Goal: Information Seeking & Learning: Learn about a topic

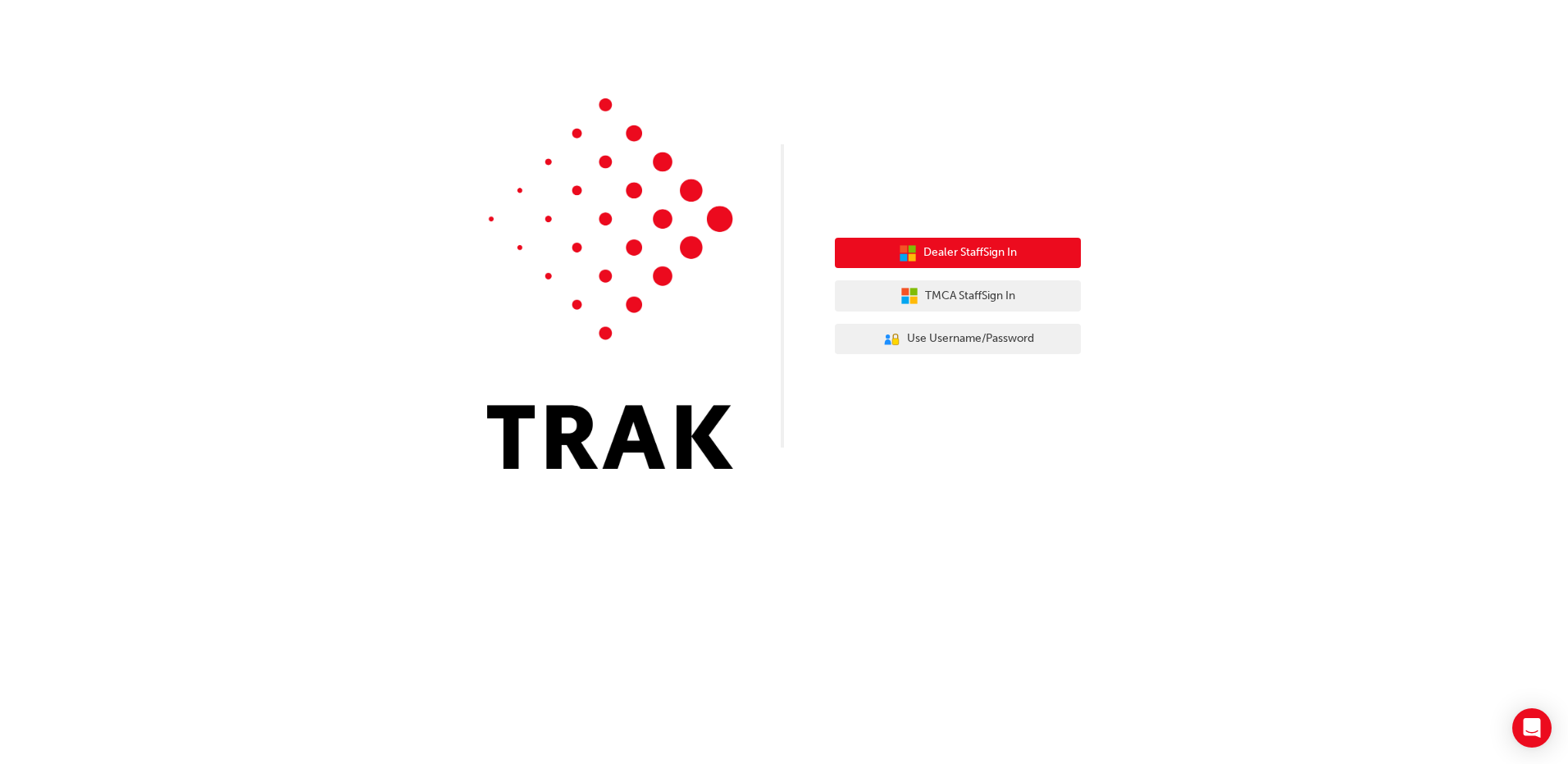
click at [971, 264] on button "Dealer Staff Sign In" at bounding box center [958, 253] width 246 height 31
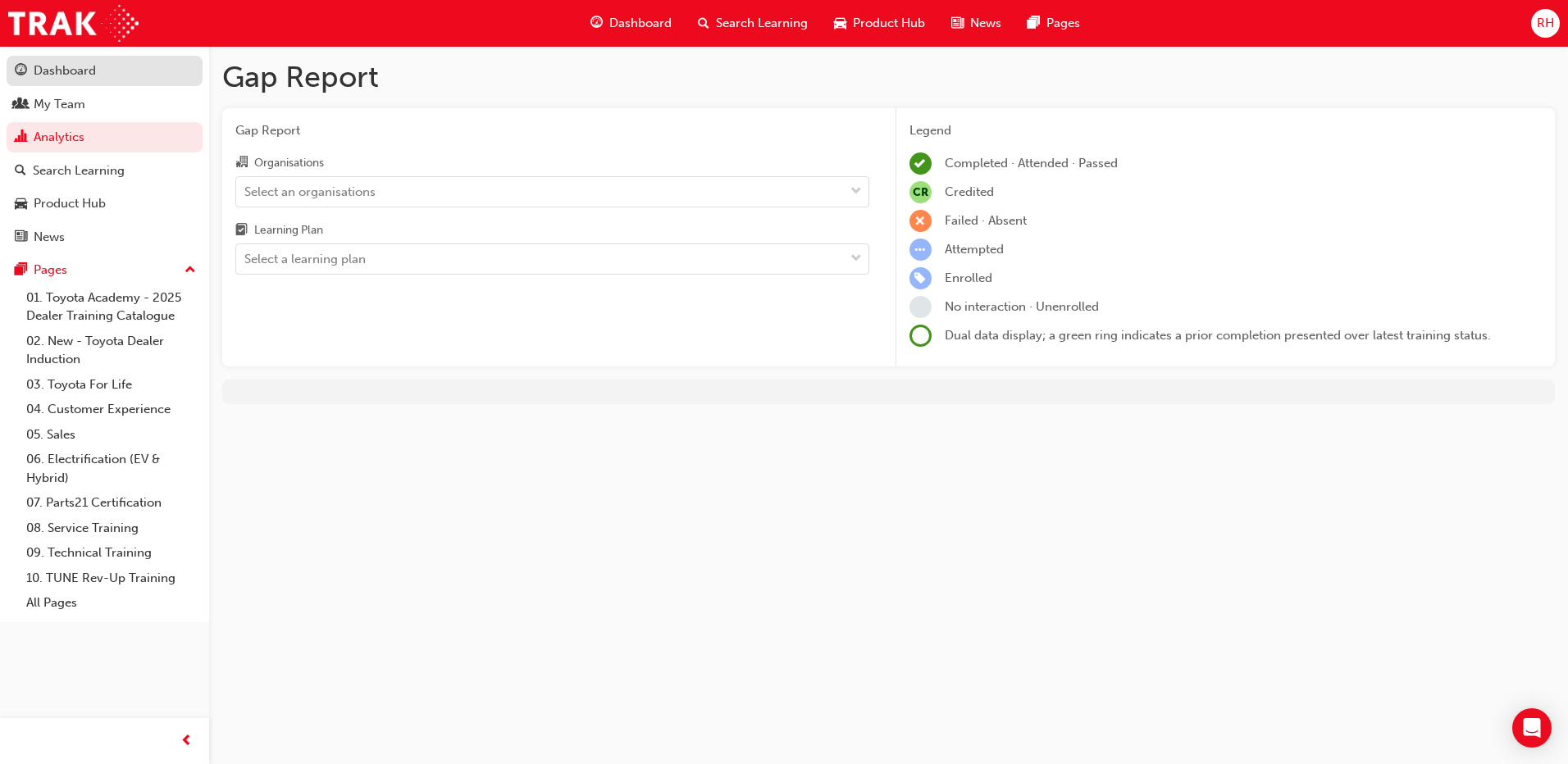
click at [62, 70] on div "Dashboard" at bounding box center [65, 70] width 62 height 18
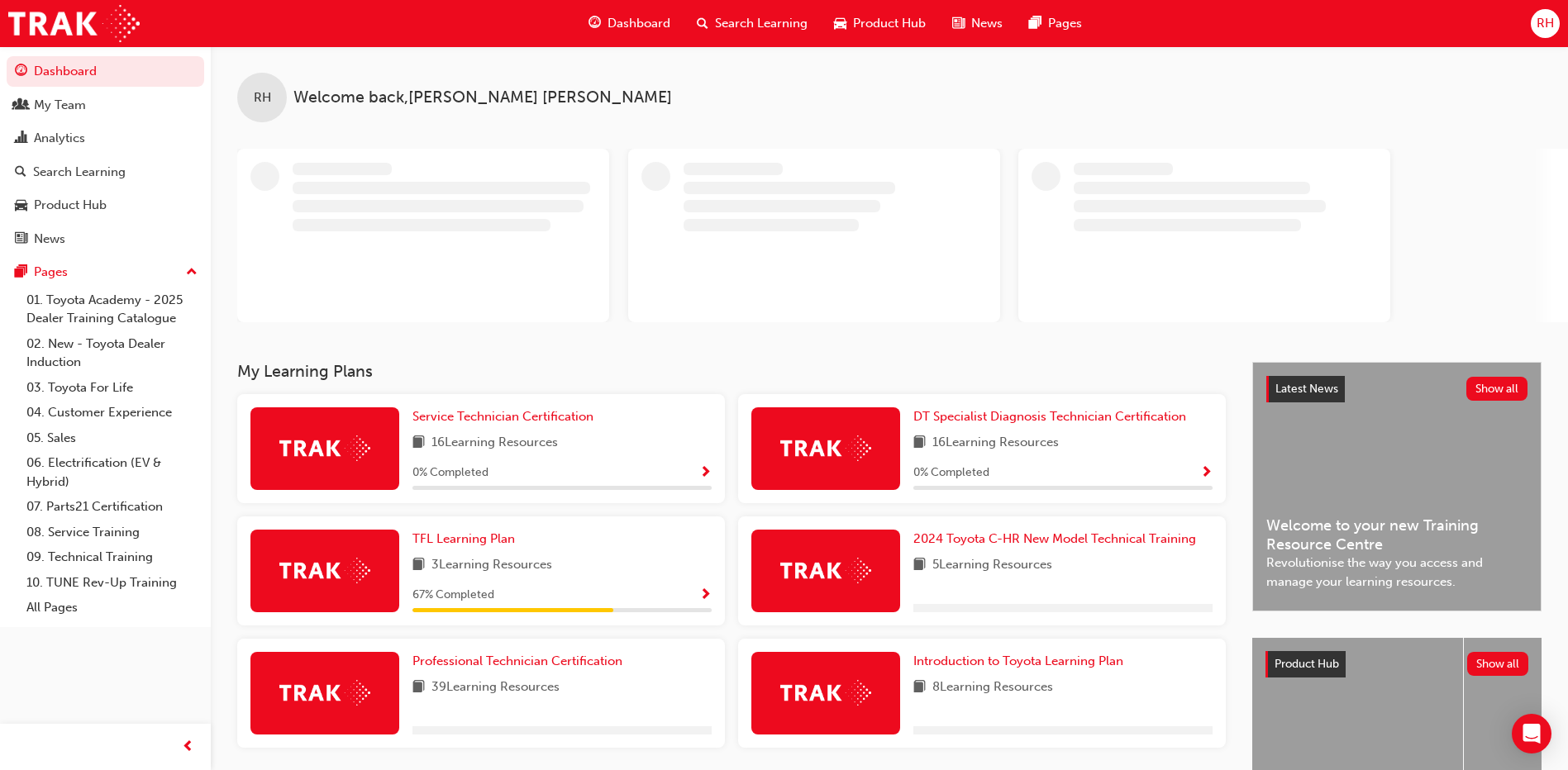
click at [447, 447] on span "16 Learning Resources" at bounding box center [494, 443] width 126 height 21
click at [371, 463] on div at bounding box center [324, 449] width 148 height 83
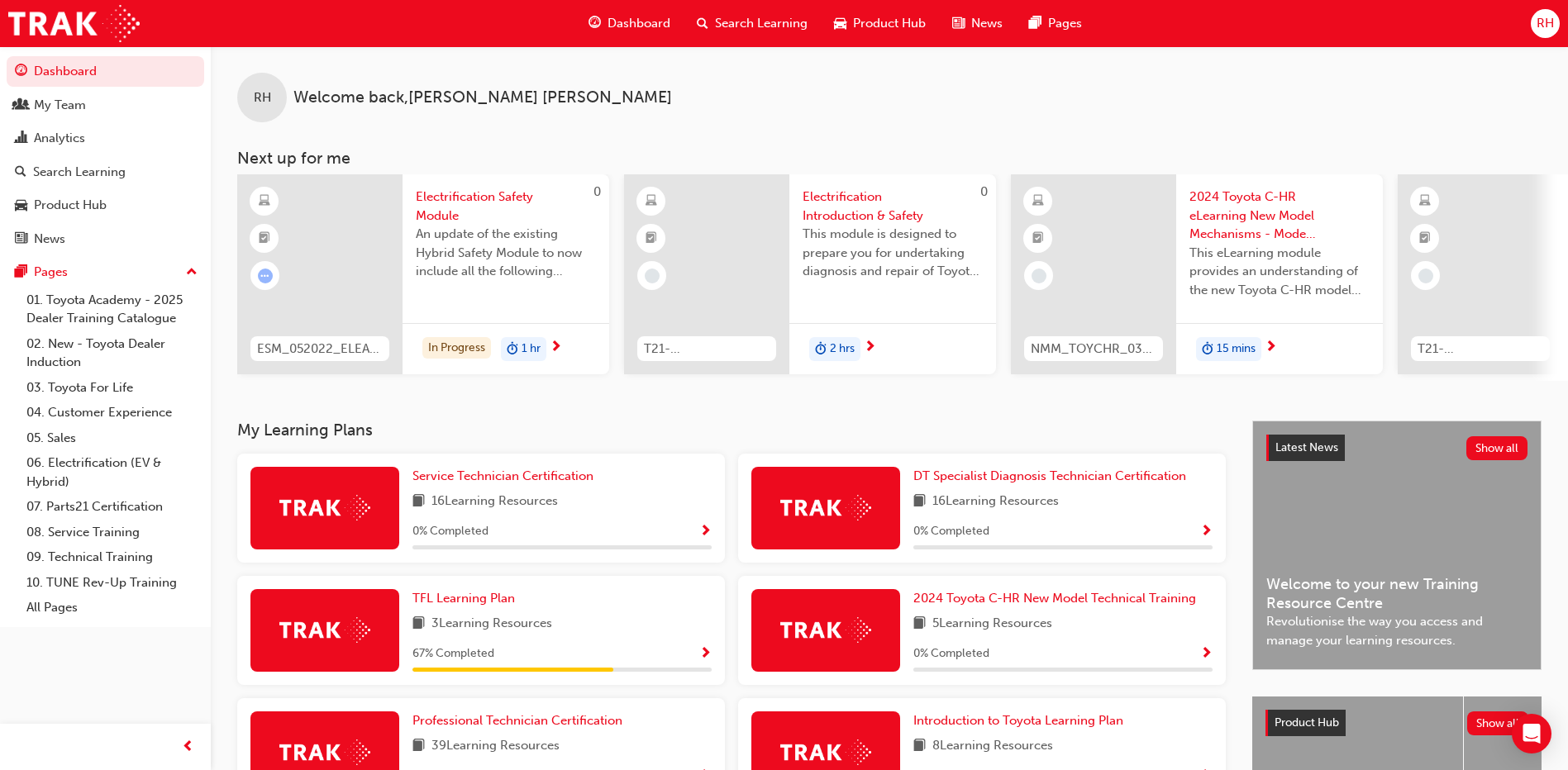
click at [705, 539] on span "Show Progress" at bounding box center [705, 532] width 13 height 15
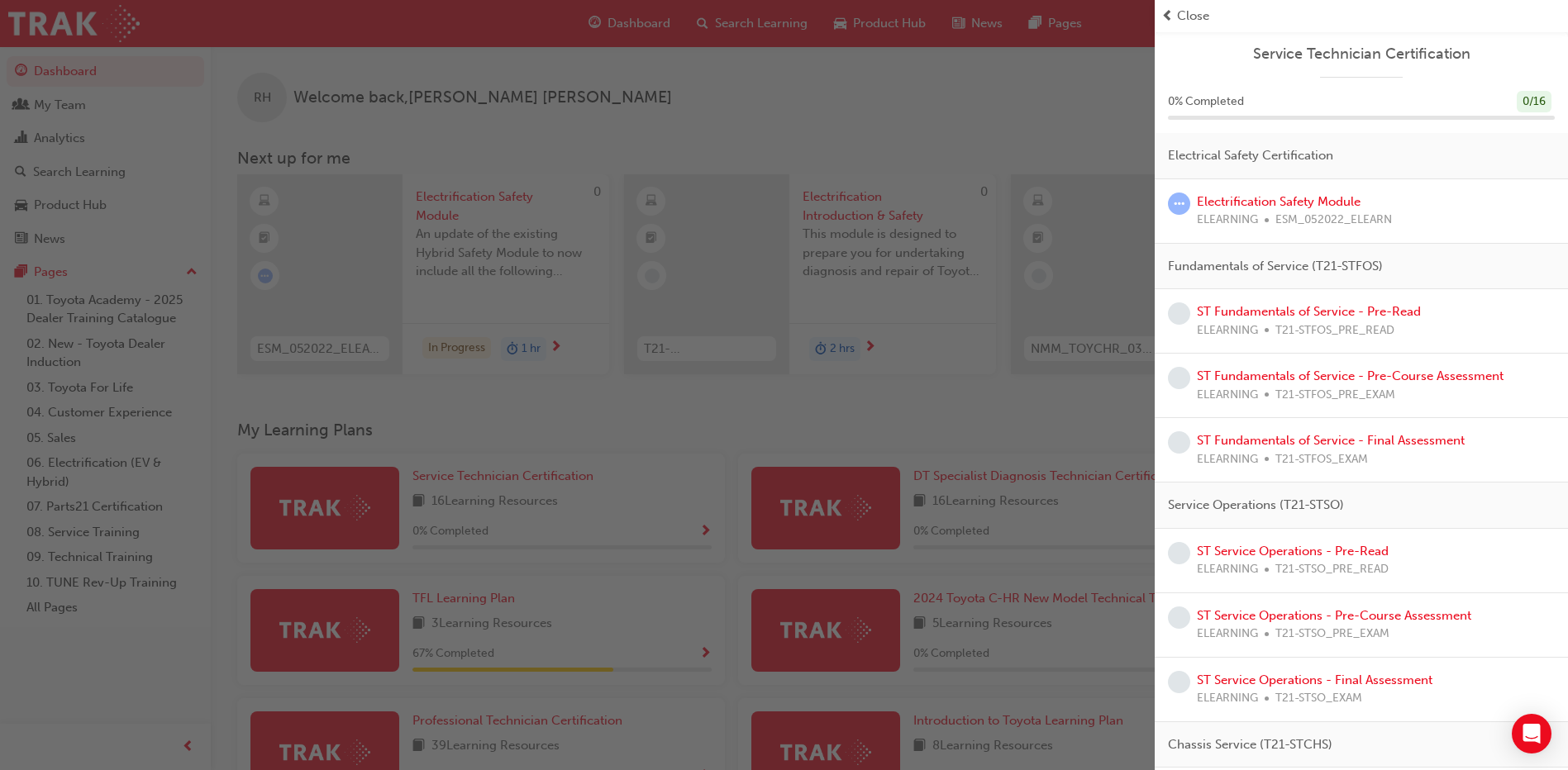
click at [1278, 192] on div "Electrification Safety Module ELEARNING ESM_052022_ELEARN" at bounding box center [1294, 211] width 195 height 37
click at [1285, 201] on link "Electrification Safety Module" at bounding box center [1278, 201] width 163 height 15
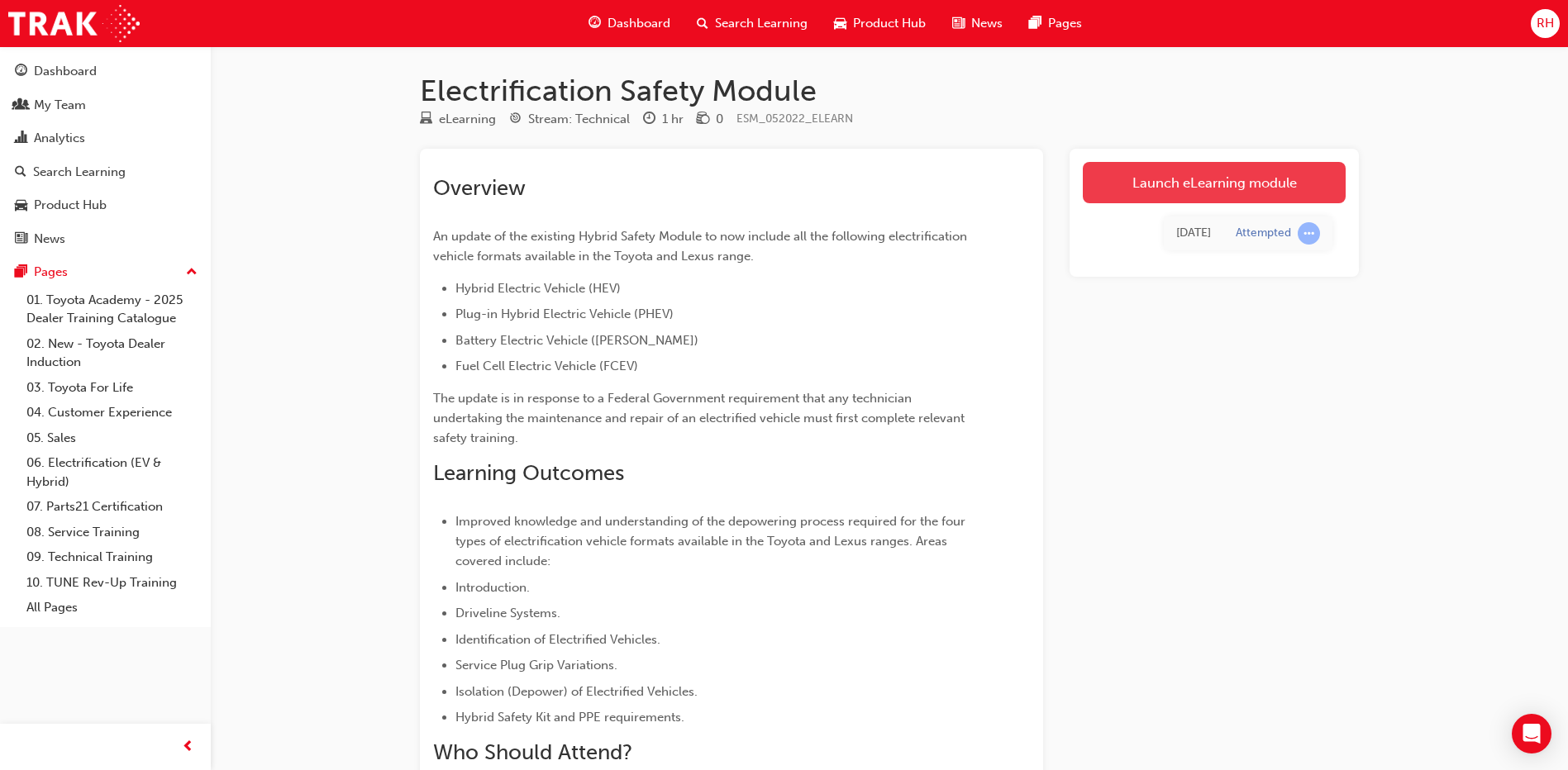
click at [1197, 185] on link "Launch eLearning module" at bounding box center [1213, 183] width 263 height 41
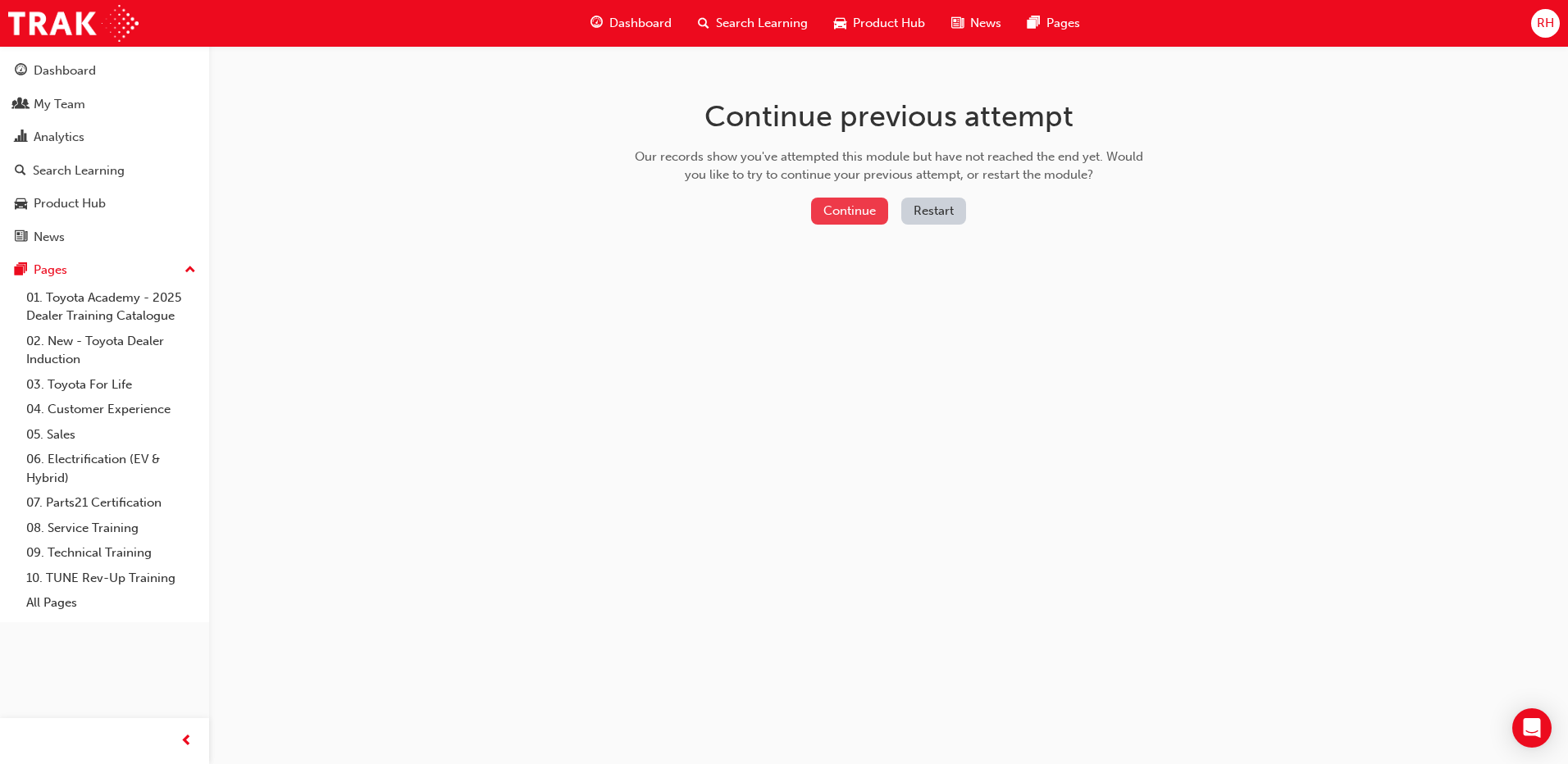
click at [839, 206] on button "Continue" at bounding box center [850, 211] width 78 height 27
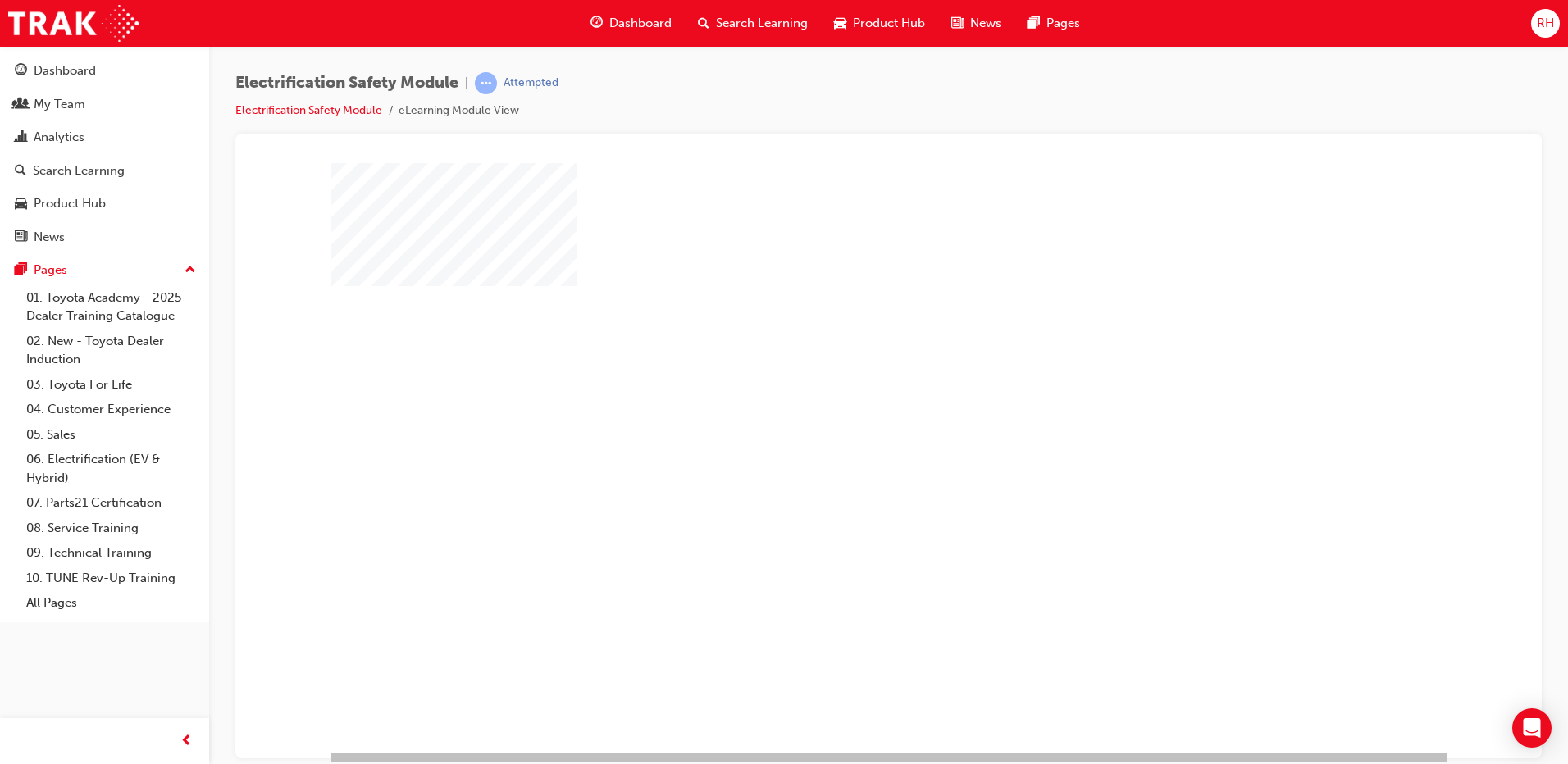
click at [842, 410] on div "play" at bounding box center [842, 410] width 0 height 0
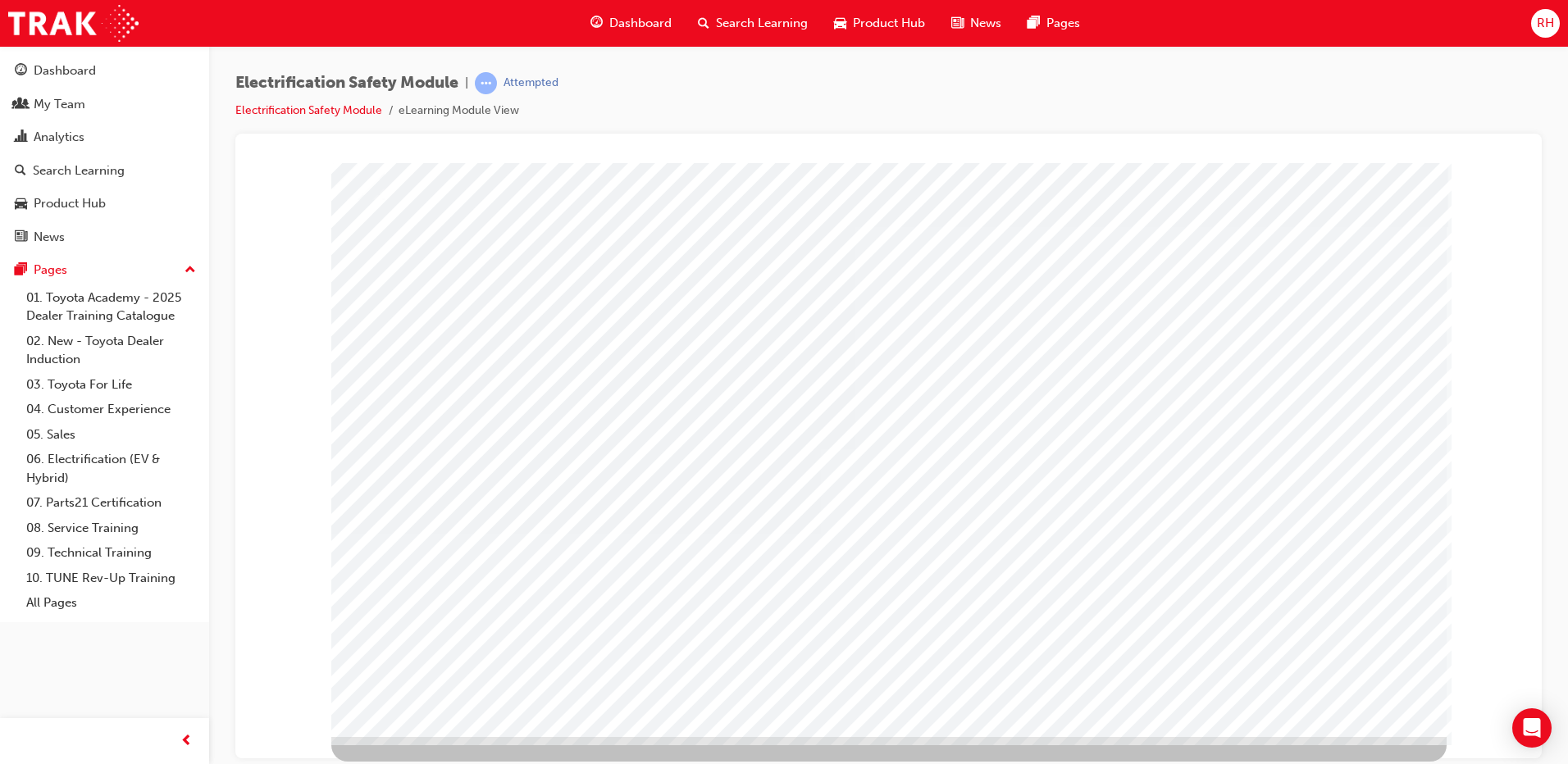
drag, startPoint x: 1031, startPoint y: 282, endPoint x: 1052, endPoint y: 283, distance: 21.0
